Goal: Task Accomplishment & Management: Use online tool/utility

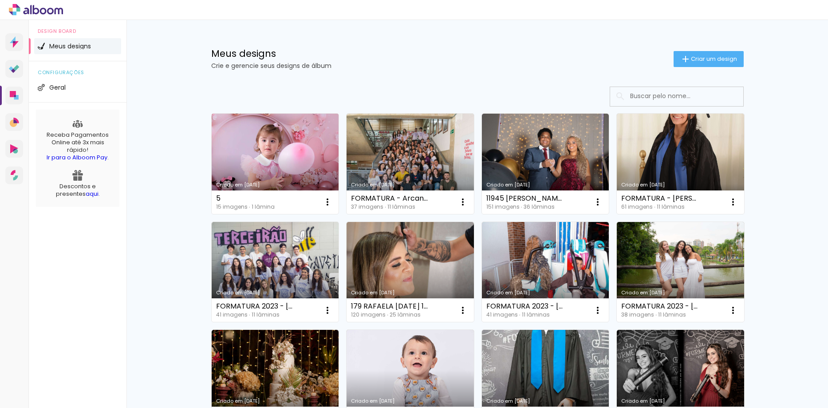
click at [299, 157] on link "Criado em [DATE]" at bounding box center [275, 164] width 127 height 100
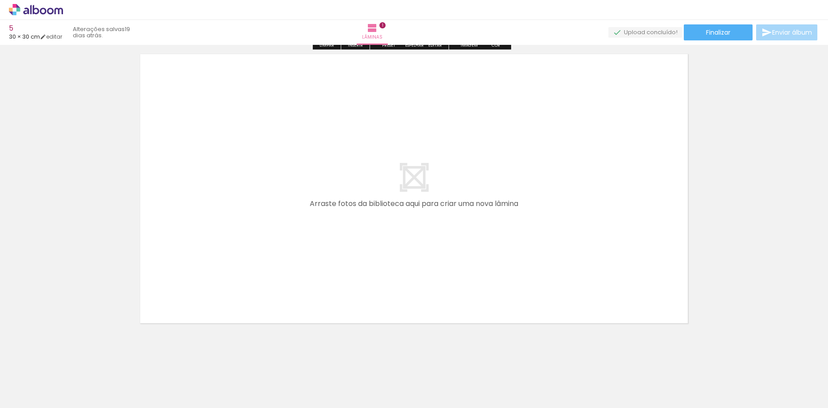
scroll to position [329, 0]
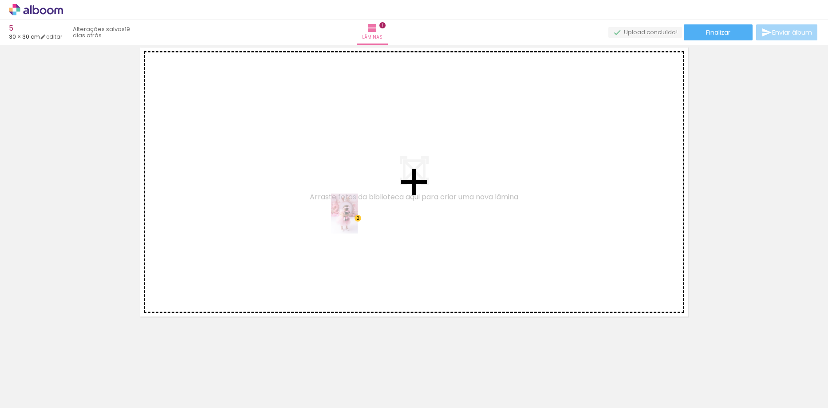
drag, startPoint x: 235, startPoint y: 387, endPoint x: 357, endPoint y: 220, distance: 207.5
click at [357, 220] on quentale-workspace at bounding box center [414, 204] width 828 height 408
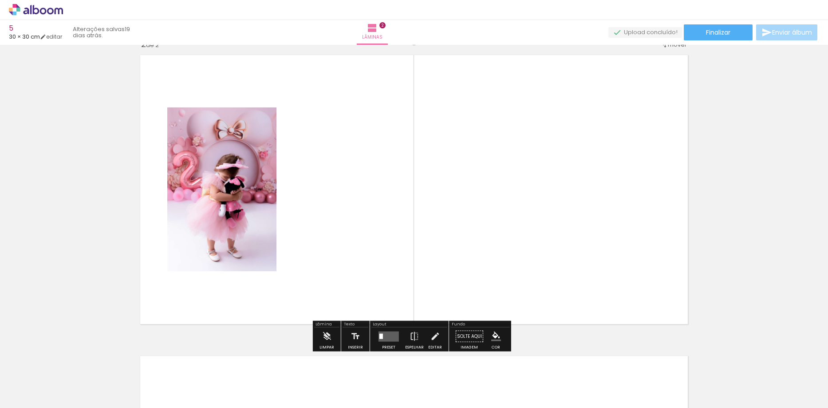
scroll to position [312, 0]
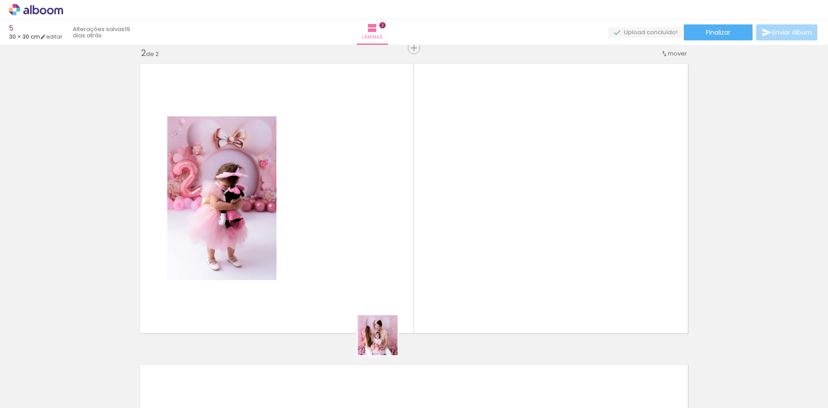
drag, startPoint x: 382, startPoint y: 388, endPoint x: 395, endPoint y: 367, distance: 24.3
click at [389, 222] on quentale-workspace at bounding box center [414, 204] width 828 height 408
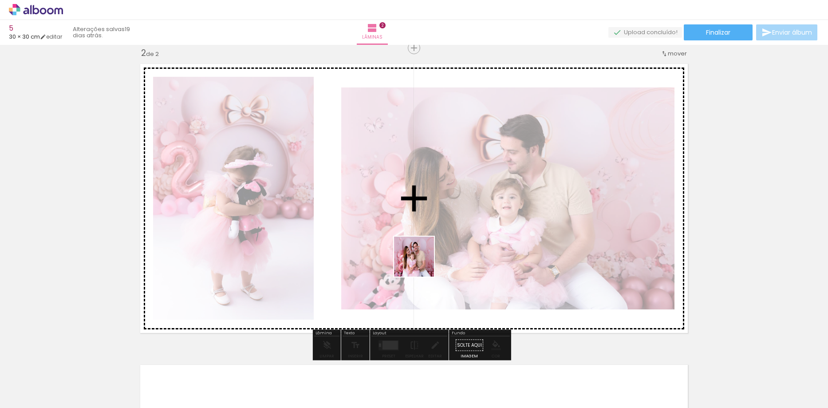
drag, startPoint x: 436, startPoint y: 388, endPoint x: 417, endPoint y: 242, distance: 146.8
click at [417, 242] on quentale-workspace at bounding box center [414, 204] width 828 height 408
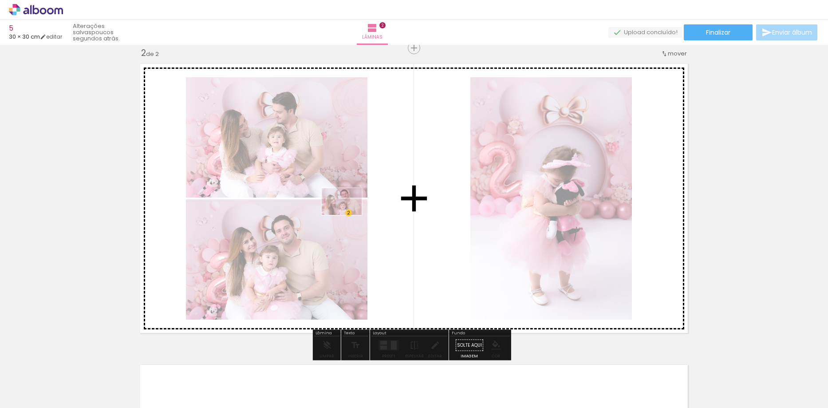
drag, startPoint x: 296, startPoint y: 382, endPoint x: 348, endPoint y: 215, distance: 175.5
click at [348, 215] on quentale-workspace at bounding box center [414, 204] width 828 height 408
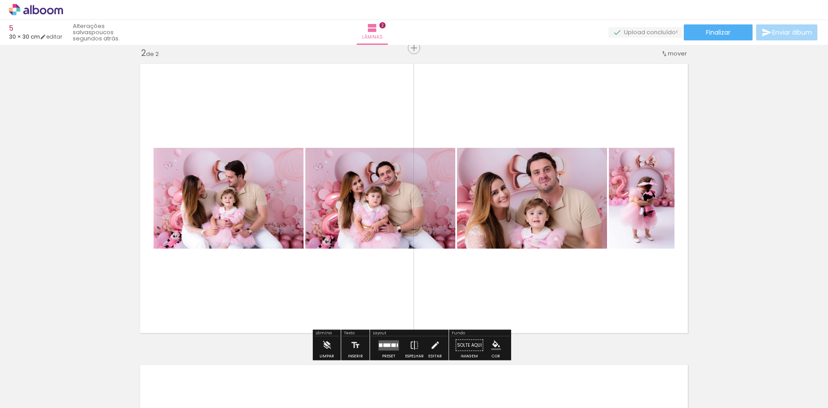
drag, startPoint x: 303, startPoint y: 390, endPoint x: 307, endPoint y: 232, distance: 158.0
click at [307, 232] on quentale-workspace at bounding box center [414, 204] width 828 height 408
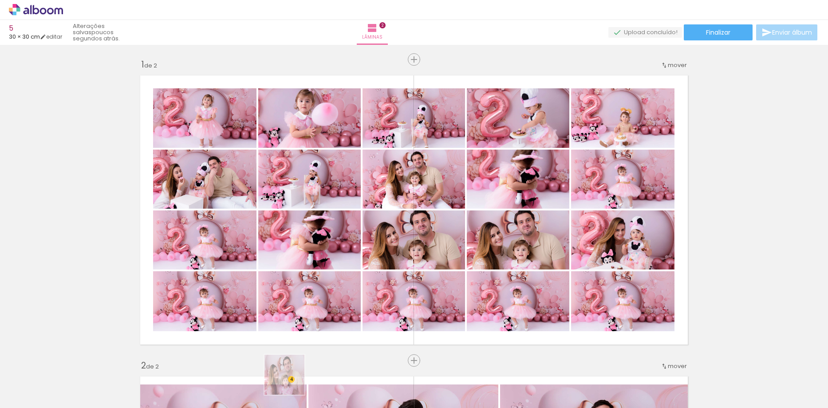
scroll to position [312, 0]
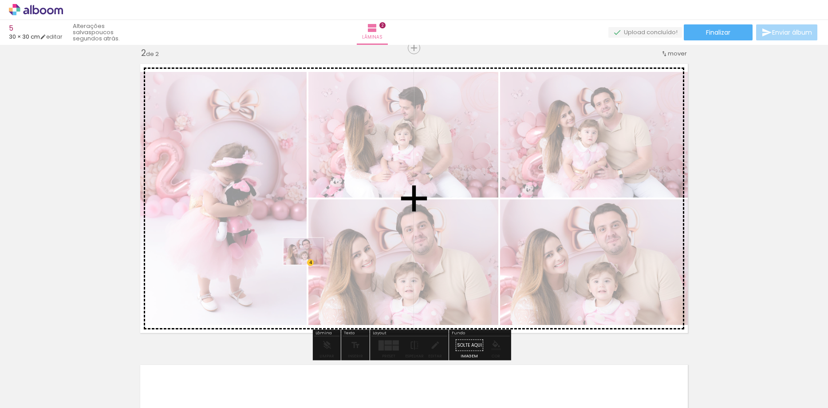
drag, startPoint x: 291, startPoint y: 391, endPoint x: 310, endPoint y: 264, distance: 127.9
click at [310, 264] on quentale-workspace at bounding box center [414, 204] width 828 height 408
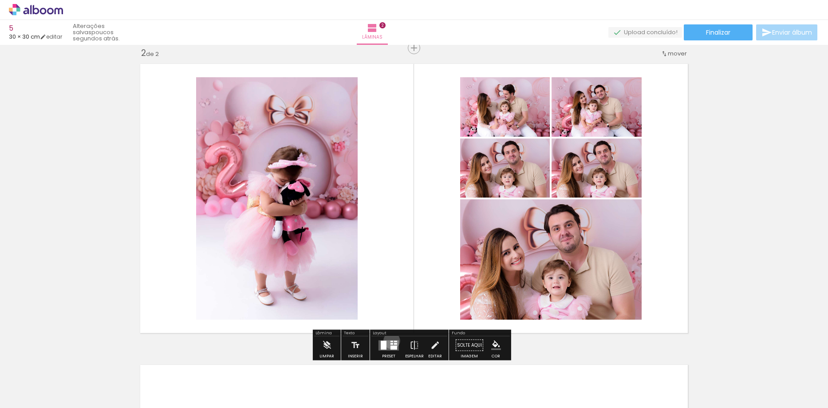
click at [390, 340] on div at bounding box center [391, 340] width 3 height 1
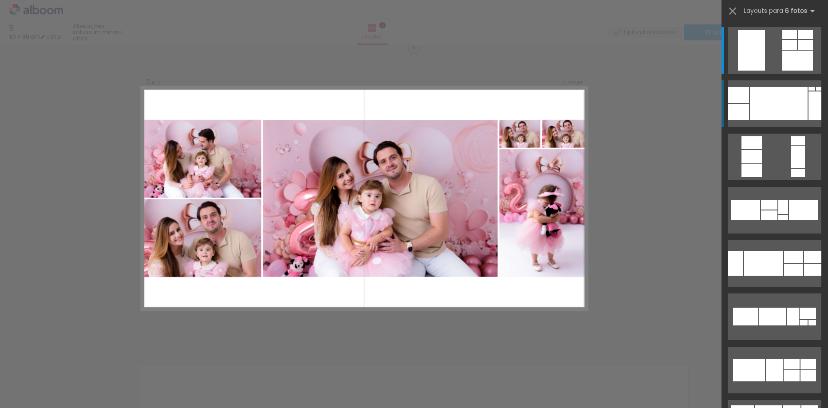
click at [793, 116] on div at bounding box center [779, 103] width 58 height 33
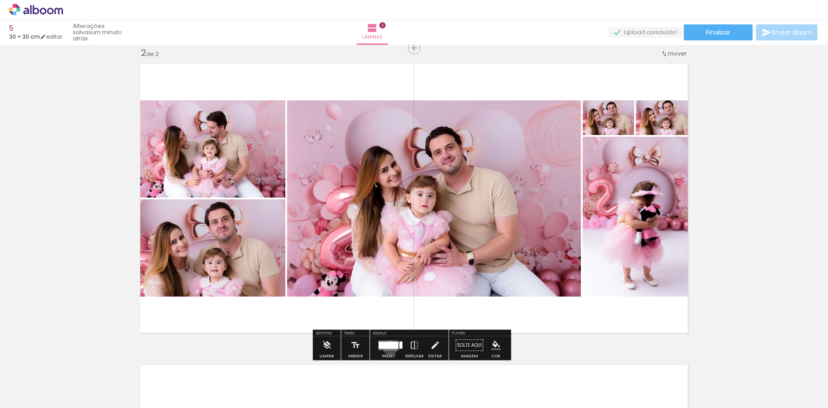
click at [388, 347] on div at bounding box center [389, 344] width 20 height 7
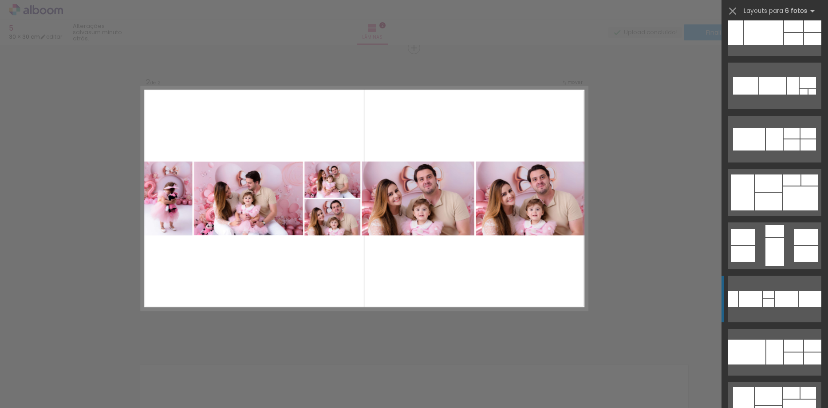
scroll to position [319, 0]
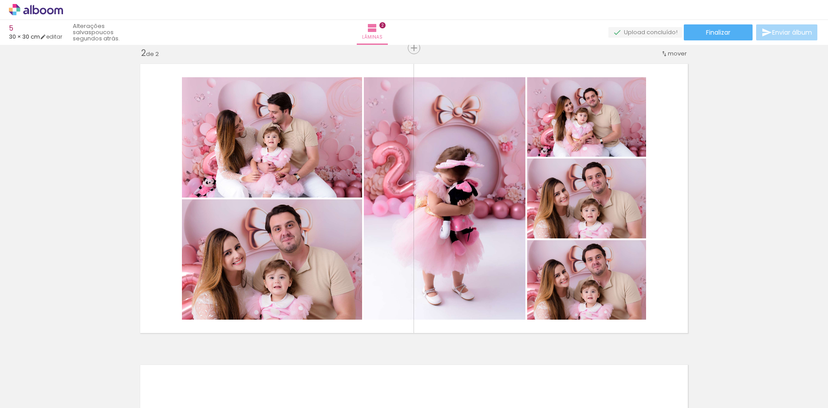
scroll to position [319, 0]
